Goal: Ask a question

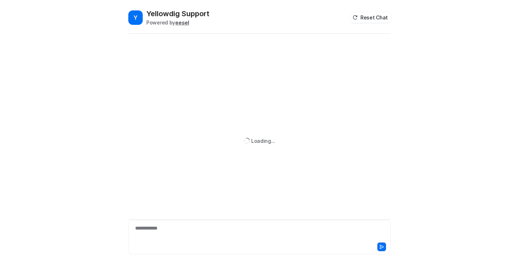
click at [155, 225] on div "**********" at bounding box center [259, 233] width 259 height 17
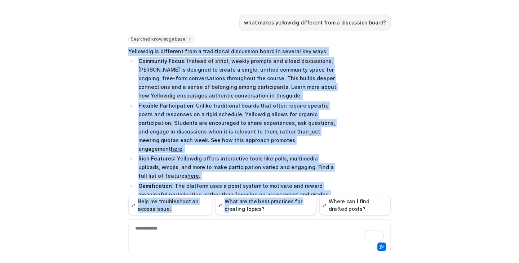
scroll to position [134, 0]
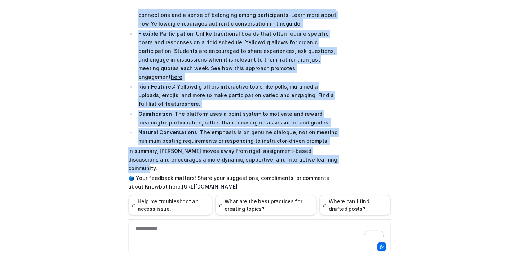
drag, startPoint x: 126, startPoint y: 51, endPoint x: 318, endPoint y: 149, distance: 214.8
click at [318, 149] on span "Yellowdig is different from a traditional discussion board in several key ways:…" at bounding box center [233, 83] width 211 height 219
copy span "Yellowdig is different from a traditional discussion board in several key ways:…"
click at [213, 147] on p "In summary, [PERSON_NAME] moves away from rigid, assignment-based discussions a…" at bounding box center [233, 160] width 211 height 26
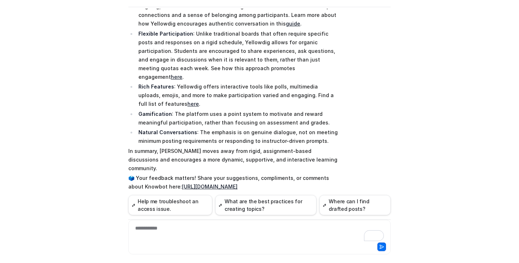
click at [207, 230] on div "**********" at bounding box center [259, 233] width 259 height 17
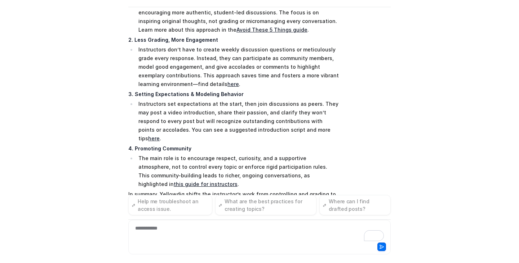
scroll to position [431, 0]
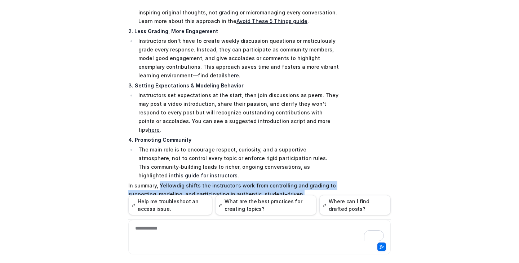
drag, startPoint x: 156, startPoint y: 141, endPoint x: 326, endPoint y: 149, distance: 169.8
click at [326, 181] on p "In summary, Yellowdig shifts the instructor’s work from controlling and grading…" at bounding box center [233, 194] width 211 height 26
copy p "Yellowdig shifts the instructor’s work from controlling and grading to supporti…"
